Goal: Task Accomplishment & Management: Manage account settings

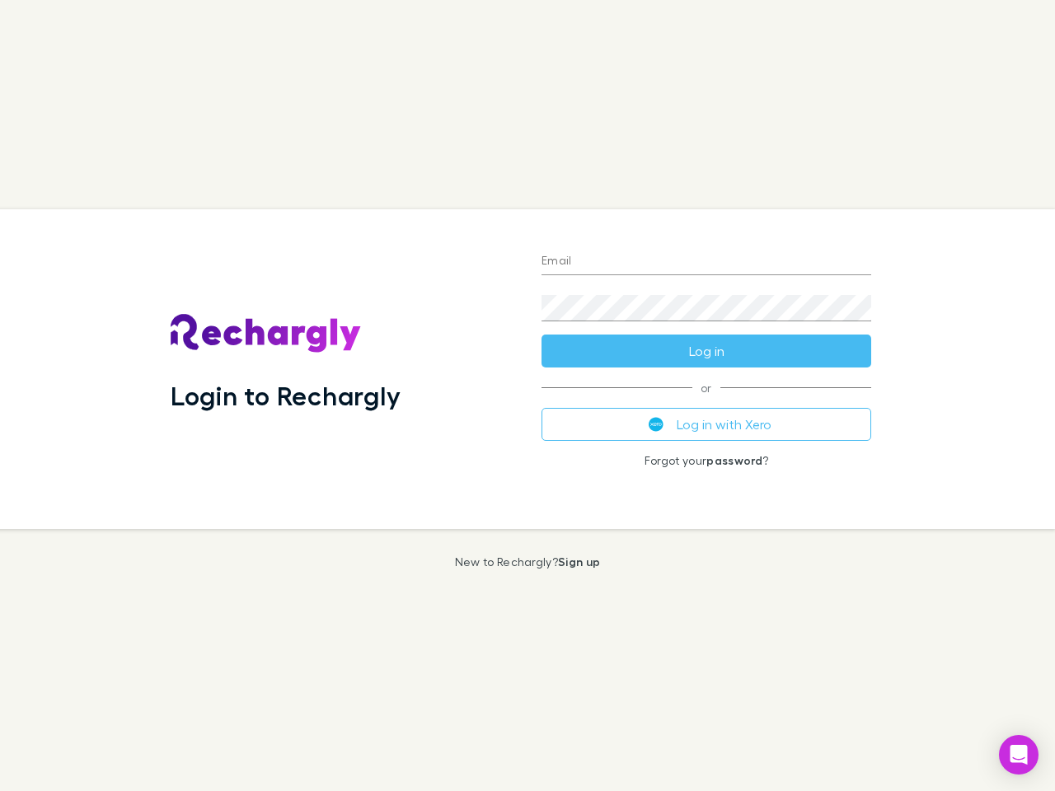
click at [527, 395] on div "Login to Rechargly" at bounding box center [342, 369] width 371 height 320
click at [706, 262] on input "Email" at bounding box center [706, 262] width 330 height 26
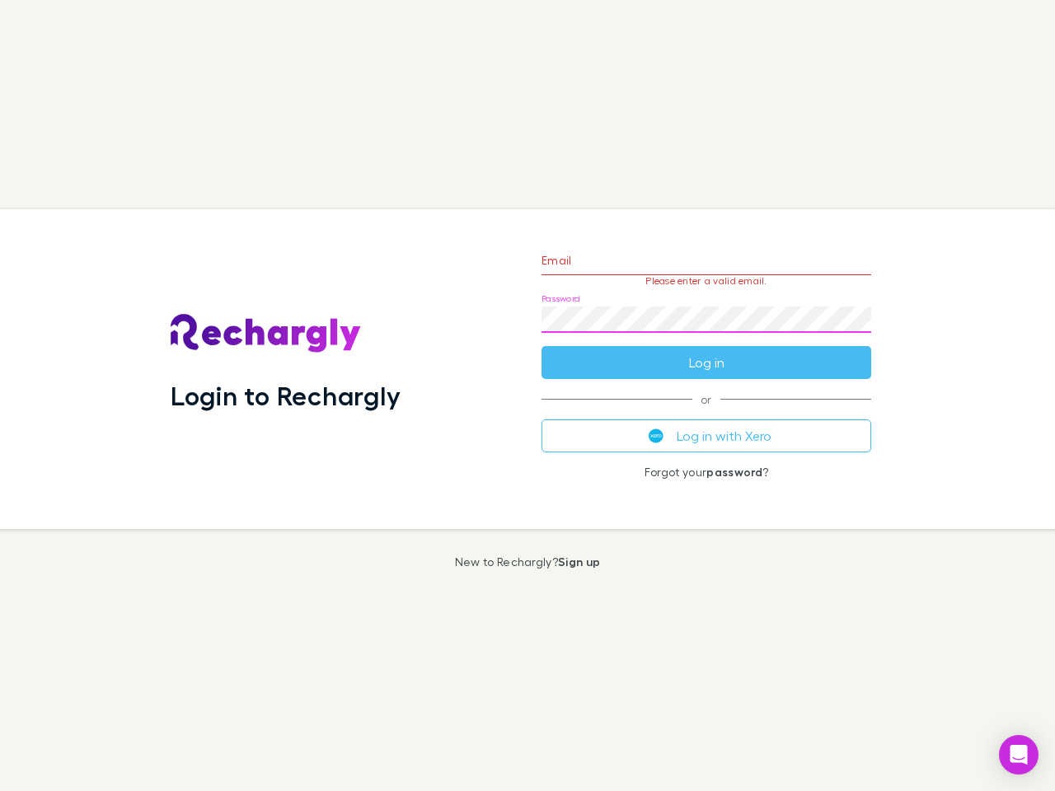
click at [706, 351] on form "Email Please enter a valid email. Password Log in" at bounding box center [706, 307] width 330 height 143
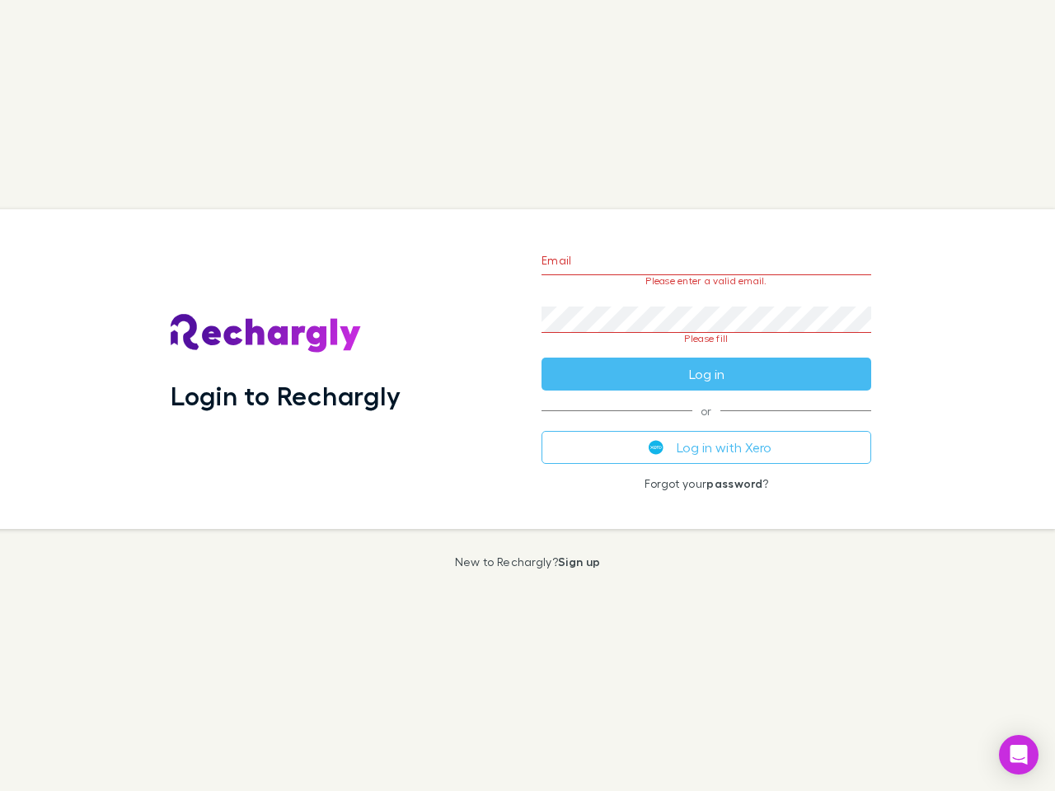
click at [706, 424] on div "Email Please enter a valid email. Password Please fill Log in or Log in with Xe…" at bounding box center [706, 369] width 356 height 320
click at [1018, 755] on icon "Open Intercom Messenger" at bounding box center [1018, 755] width 17 height 20
